Goal: Information Seeking & Learning: Find specific fact

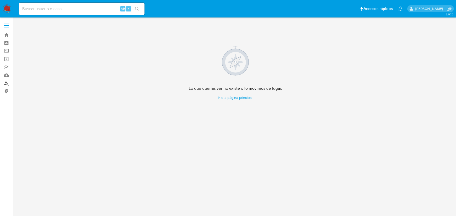
click at [7, 85] on link "Buscador de personas" at bounding box center [31, 83] width 62 height 8
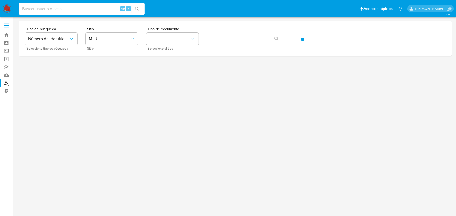
paste input "cholin.mv@gmail.com"
type input "cholin.mv@gmail.com"
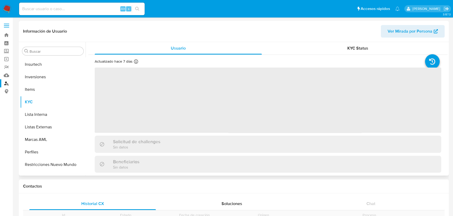
scroll to position [246, 0]
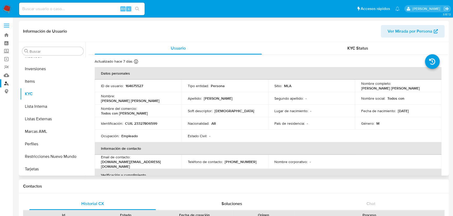
select select "10"
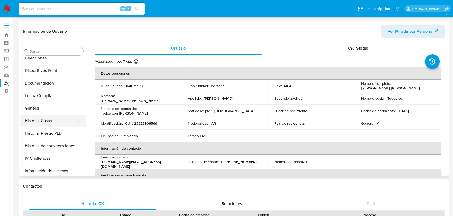
scroll to position [119, 0]
click at [40, 112] on button "General" at bounding box center [50, 108] width 61 height 13
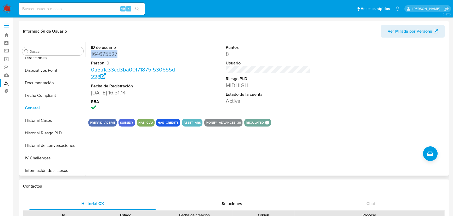
drag, startPoint x: 120, startPoint y: 55, endPoint x: 91, endPoint y: 52, distance: 28.6
click at [91, 52] on dd "164675527" at bounding box center [133, 53] width 84 height 7
copy dd "164675527"
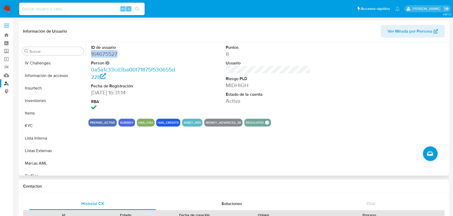
scroll to position [238, 0]
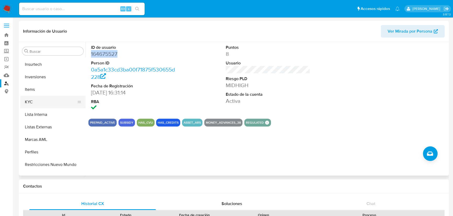
click at [39, 104] on button "KYC" at bounding box center [50, 102] width 61 height 13
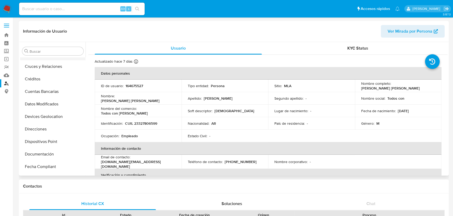
scroll to position [71, 0]
click at [41, 131] on button "Documentación" at bounding box center [50, 130] width 61 height 13
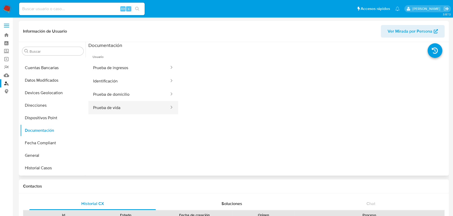
click at [115, 108] on button "Prueba de vida" at bounding box center [128, 107] width 81 height 13
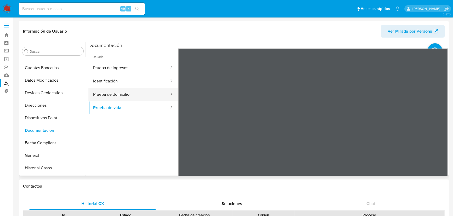
click at [120, 94] on button "Prueba de domicilio" at bounding box center [128, 94] width 81 height 13
click at [394, 29] on span "Ver Mirada por Persona" at bounding box center [409, 31] width 45 height 13
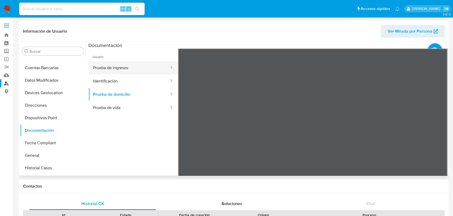
click at [108, 71] on button "Prueba de ingresos" at bounding box center [128, 67] width 81 height 13
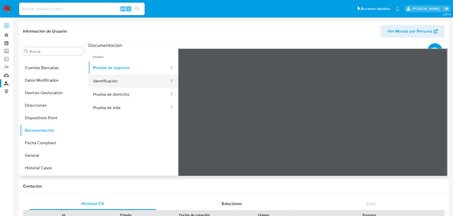
click at [111, 79] on button "Identificación" at bounding box center [128, 80] width 81 height 13
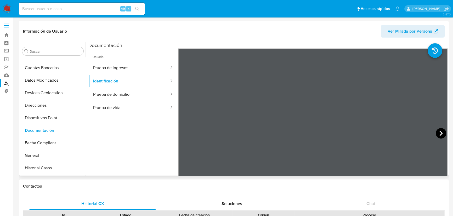
click at [442, 131] on icon at bounding box center [440, 133] width 10 height 10
